Goal: Transaction & Acquisition: Book appointment/travel/reservation

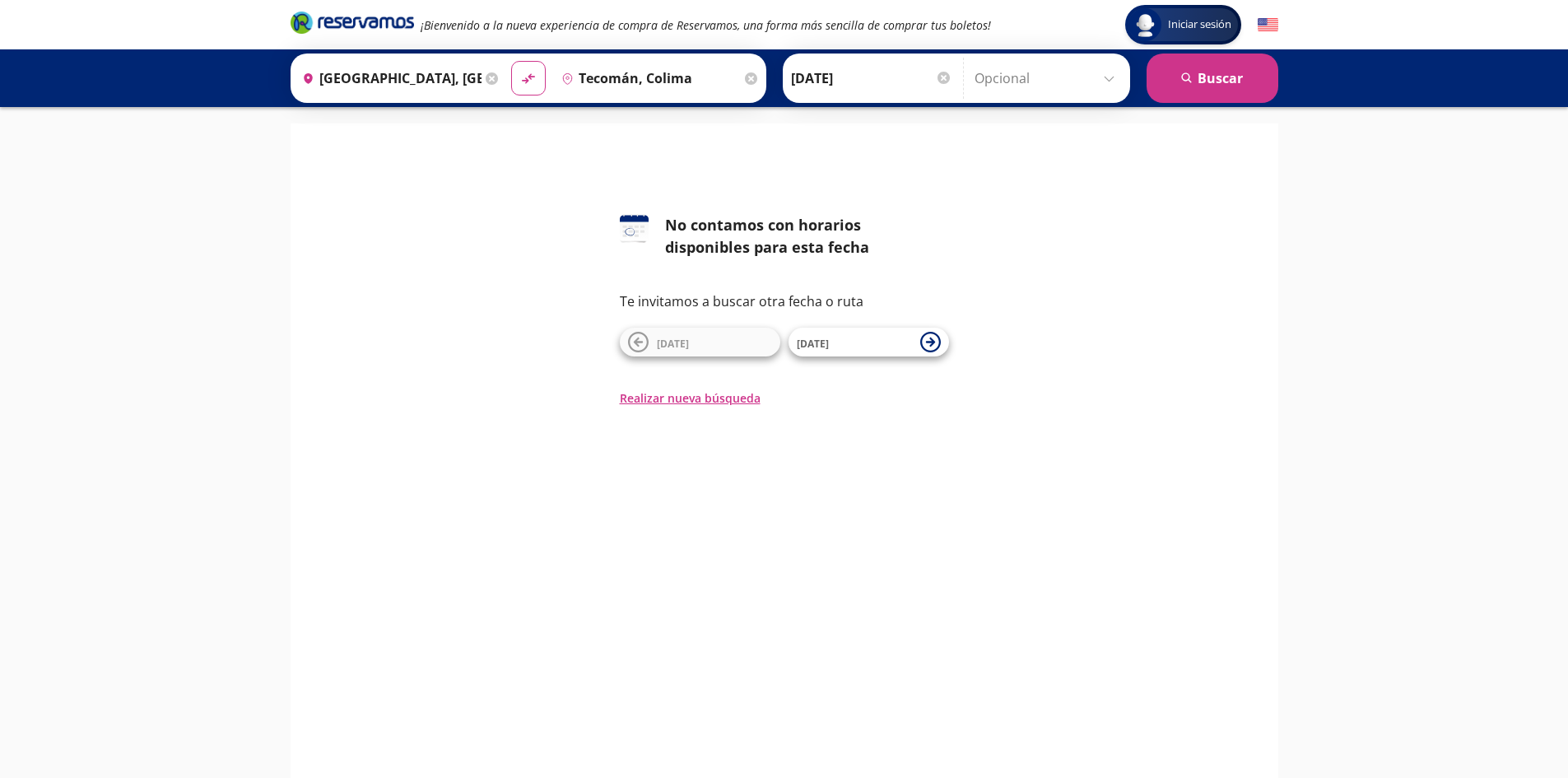
click at [746, 83] on icon at bounding box center [751, 79] width 13 height 13
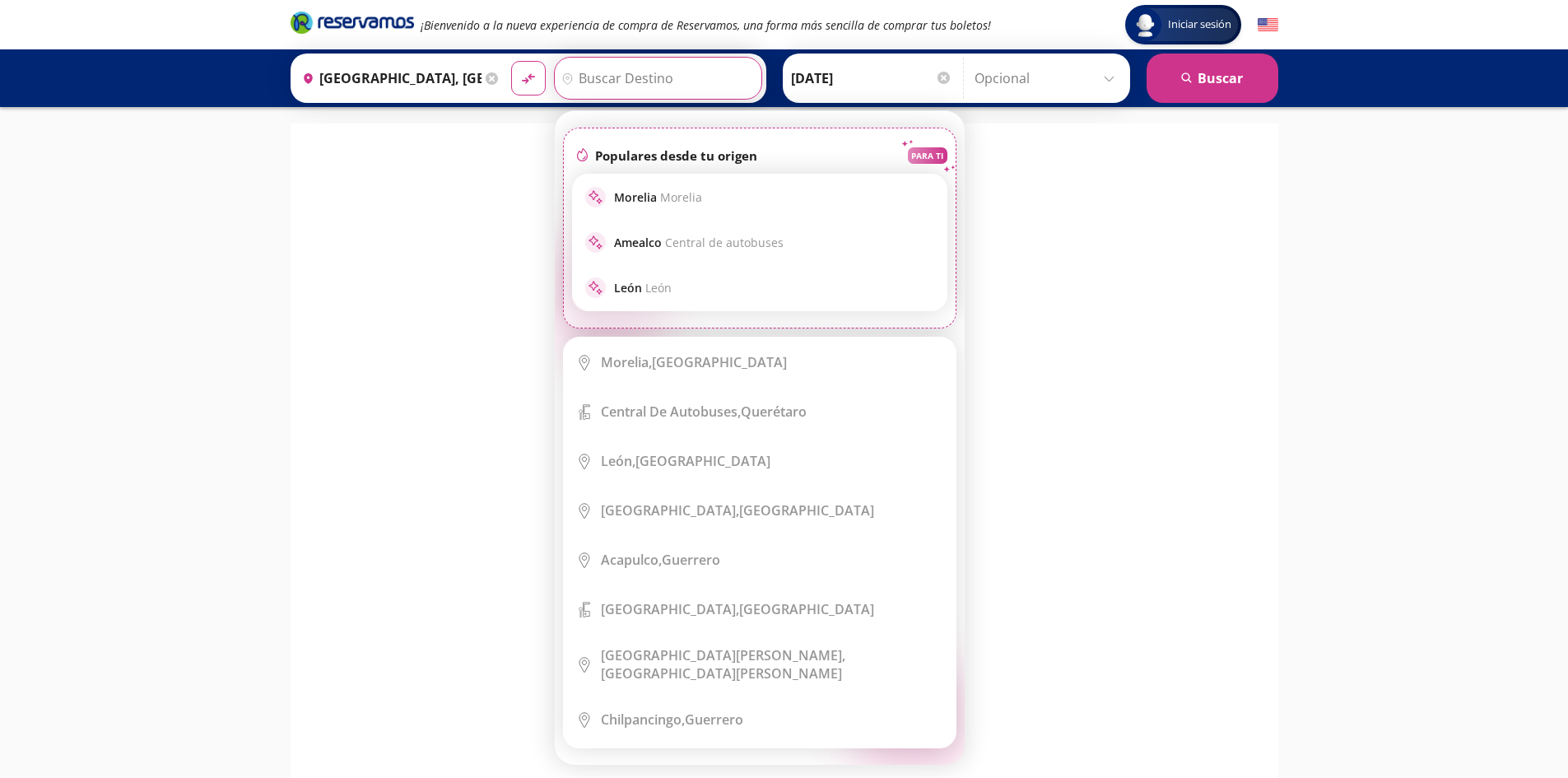
click at [687, 76] on input "Destino" at bounding box center [656, 78] width 202 height 41
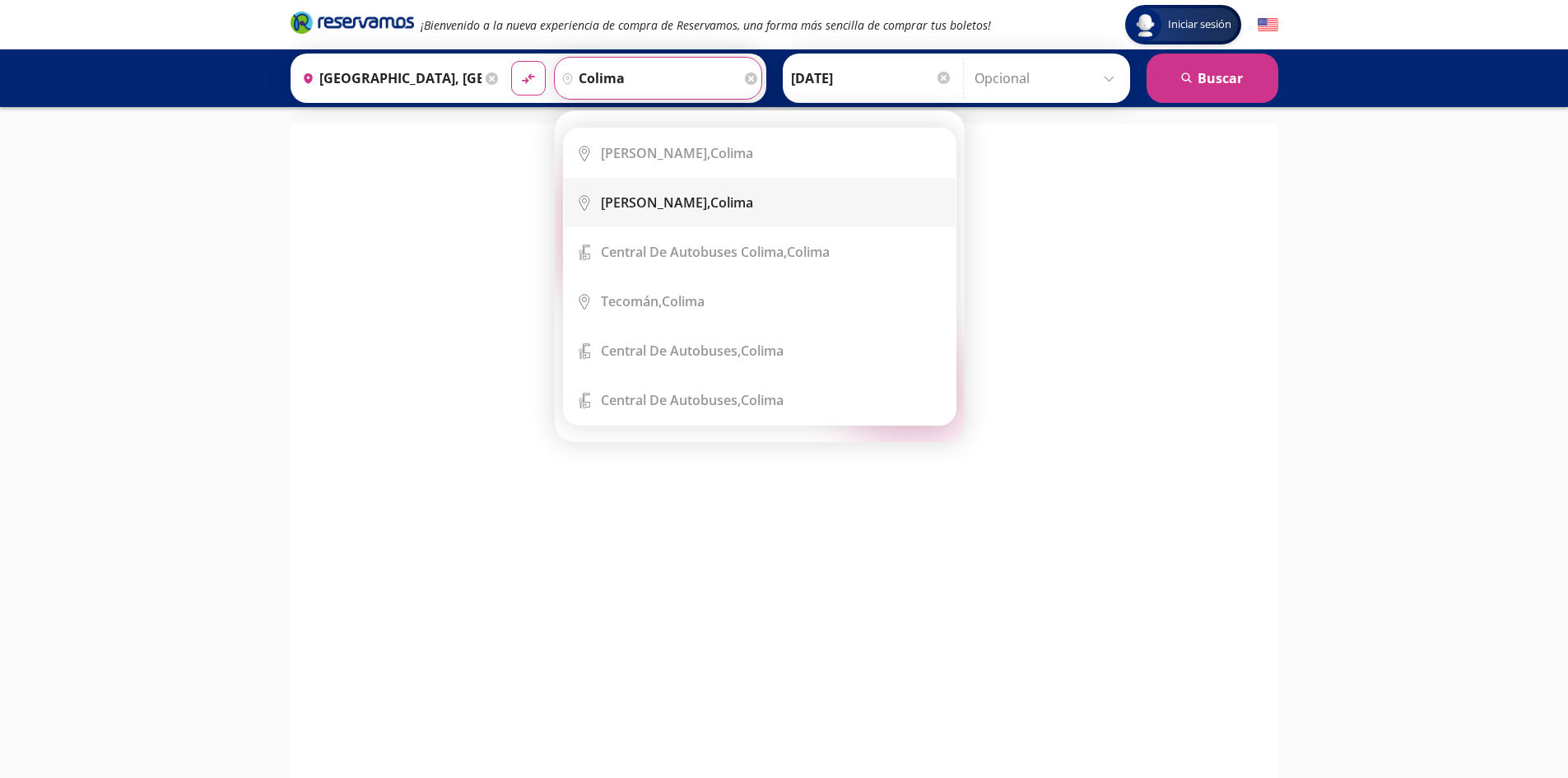
click at [761, 211] on div "Colima, Colima" at bounding box center [772, 203] width 342 height 18
type input "Colima, Colima"
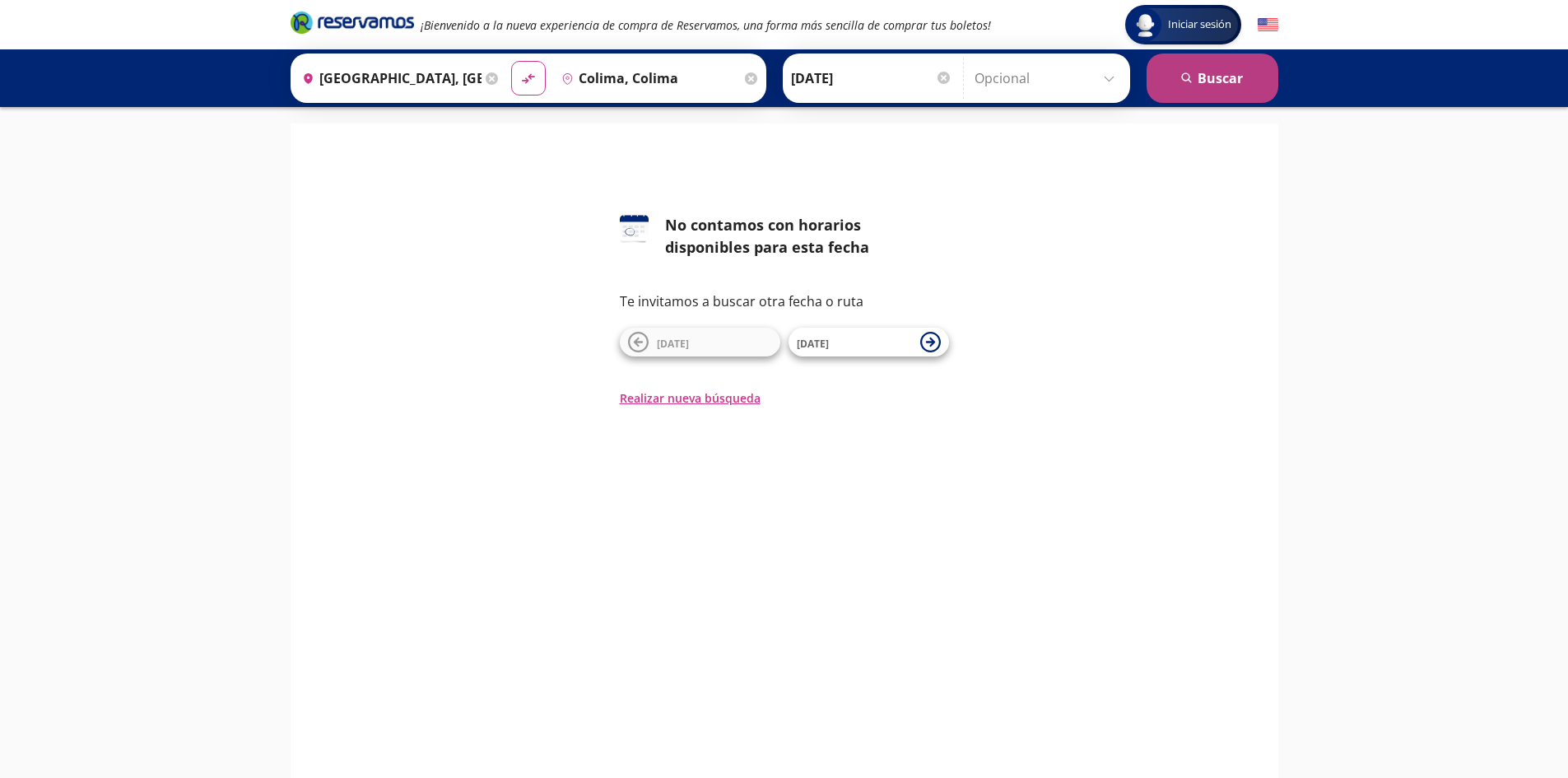
click at [1256, 96] on button "search [GEOGRAPHIC_DATA]" at bounding box center [1212, 78] width 132 height 49
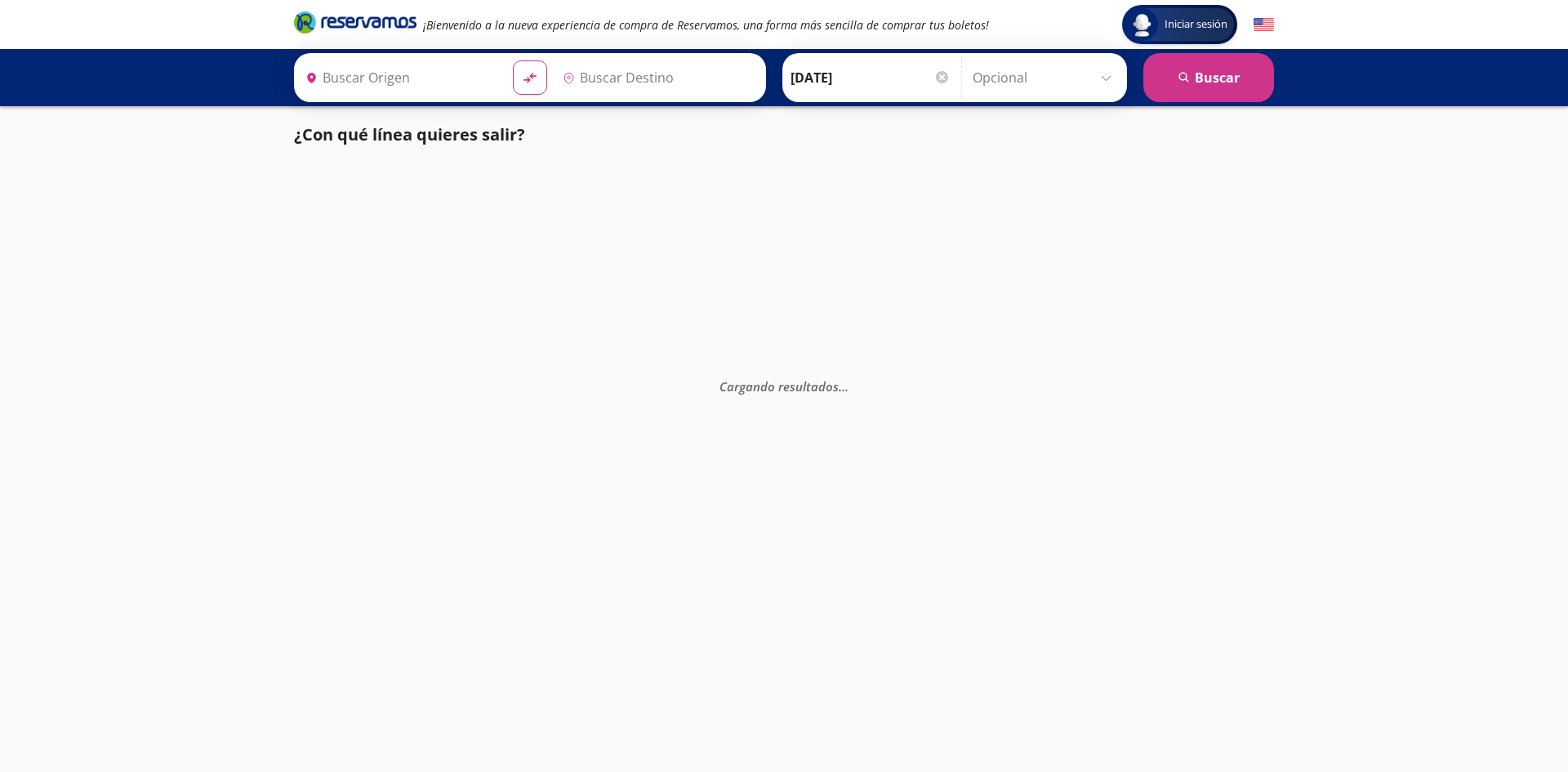
type input "[GEOGRAPHIC_DATA], [GEOGRAPHIC_DATA]"
type input "Colima, Colima"
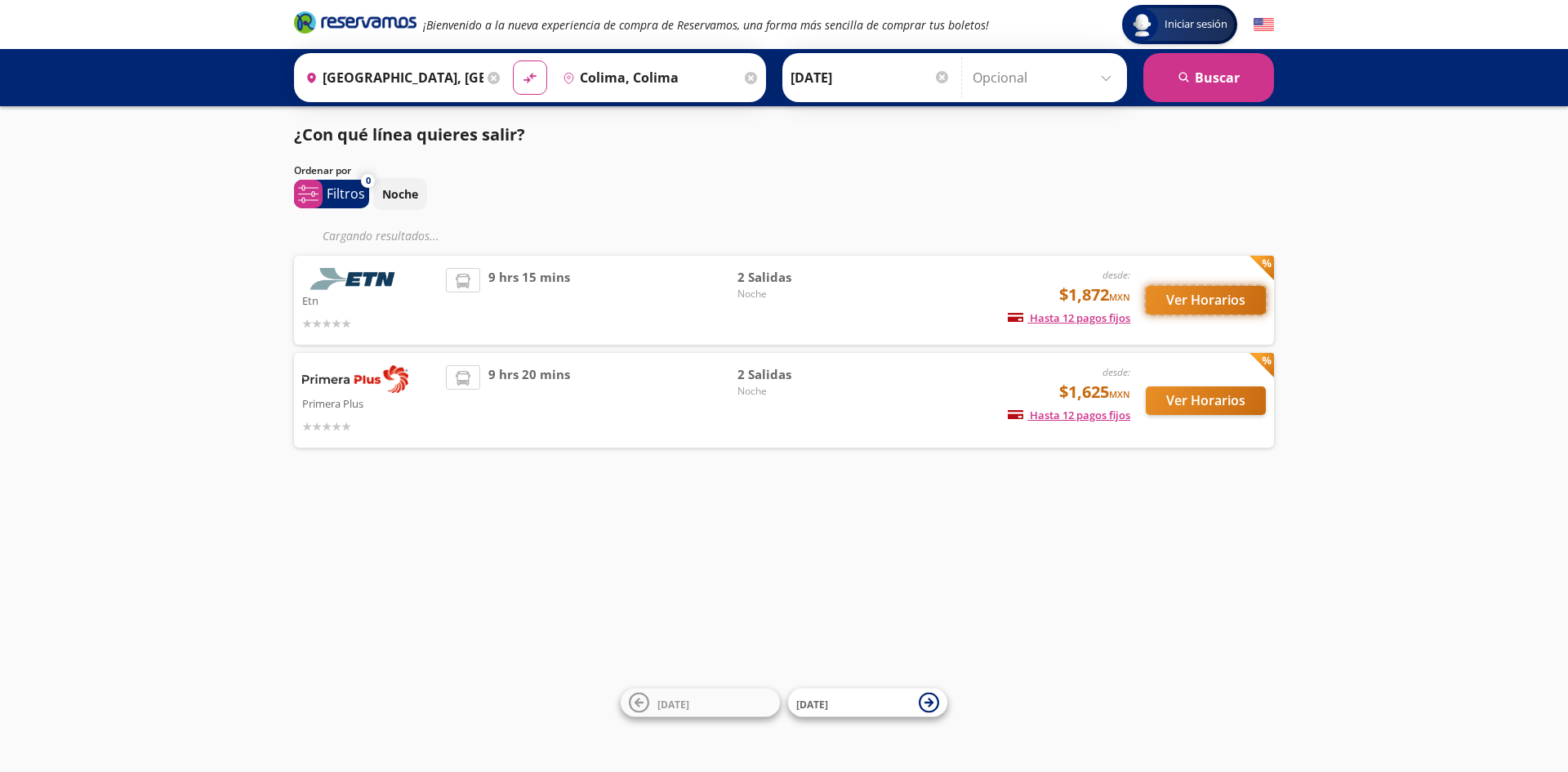
click at [1200, 300] on button "Ver Horarios" at bounding box center [1205, 301] width 120 height 28
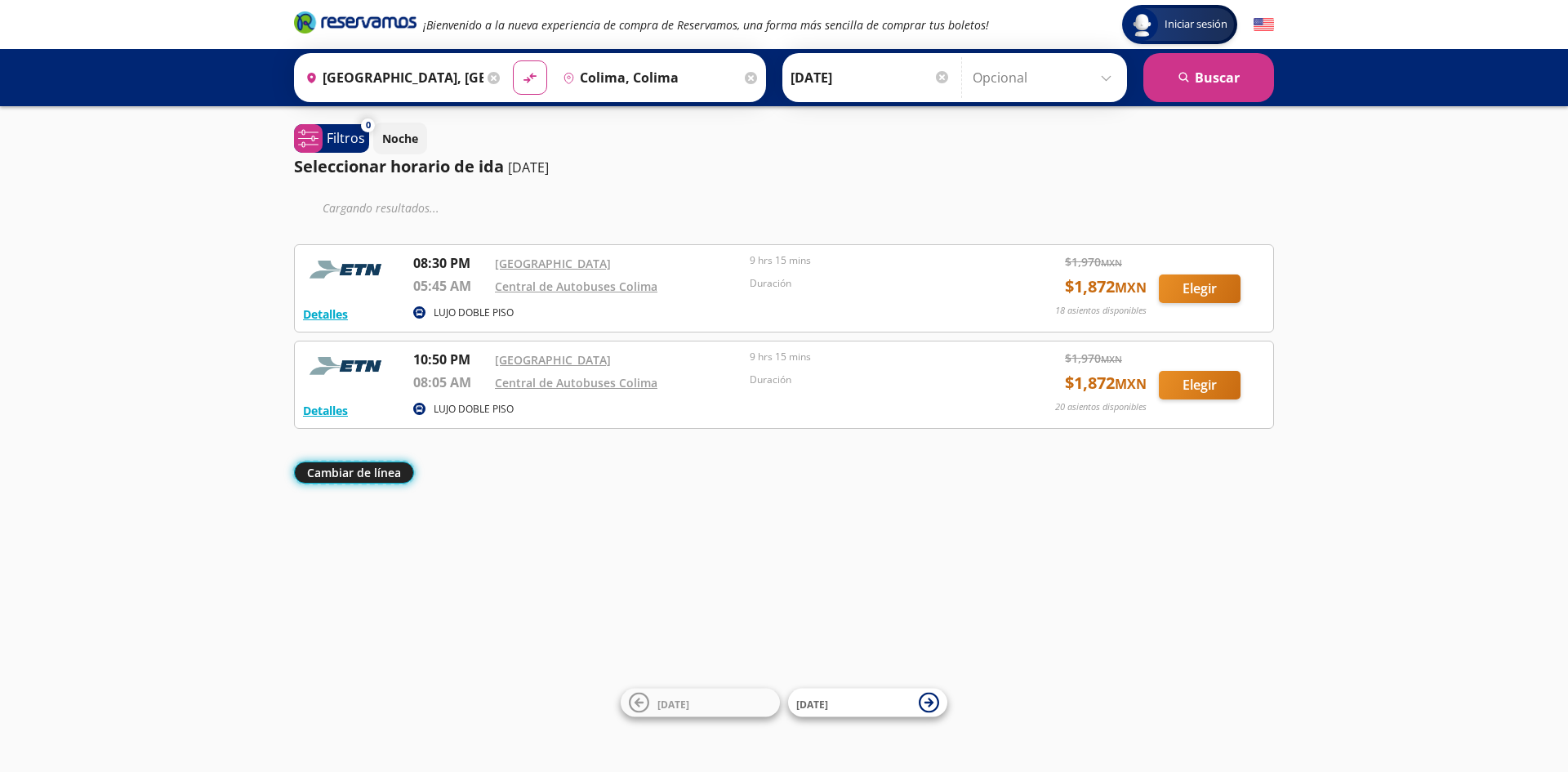
click at [381, 471] on button "Cambiar de línea" at bounding box center [354, 472] width 120 height 22
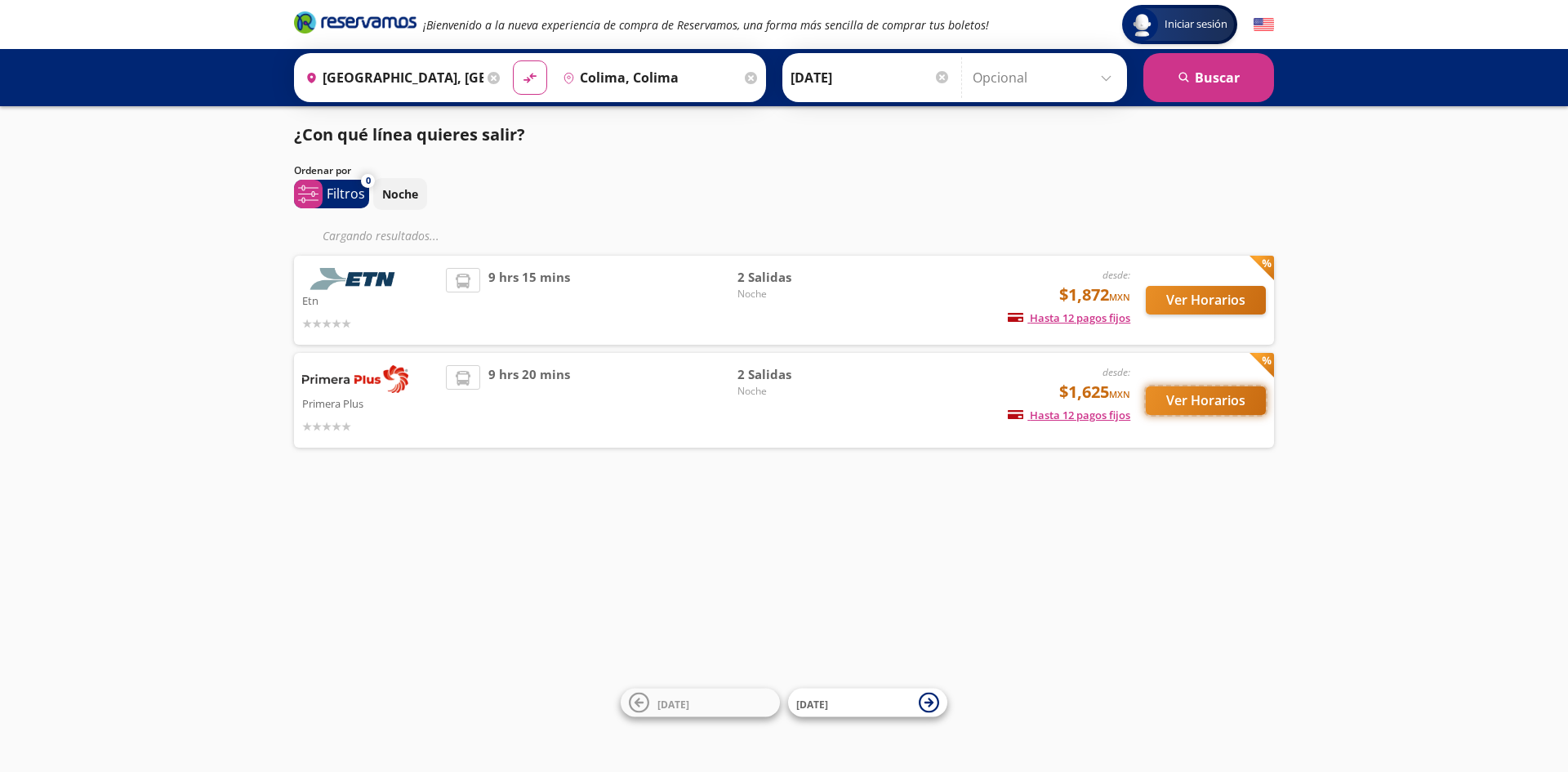
click at [1204, 405] on button "Ver Horarios" at bounding box center [1205, 401] width 120 height 28
